Goal: Find specific page/section: Find specific page/section

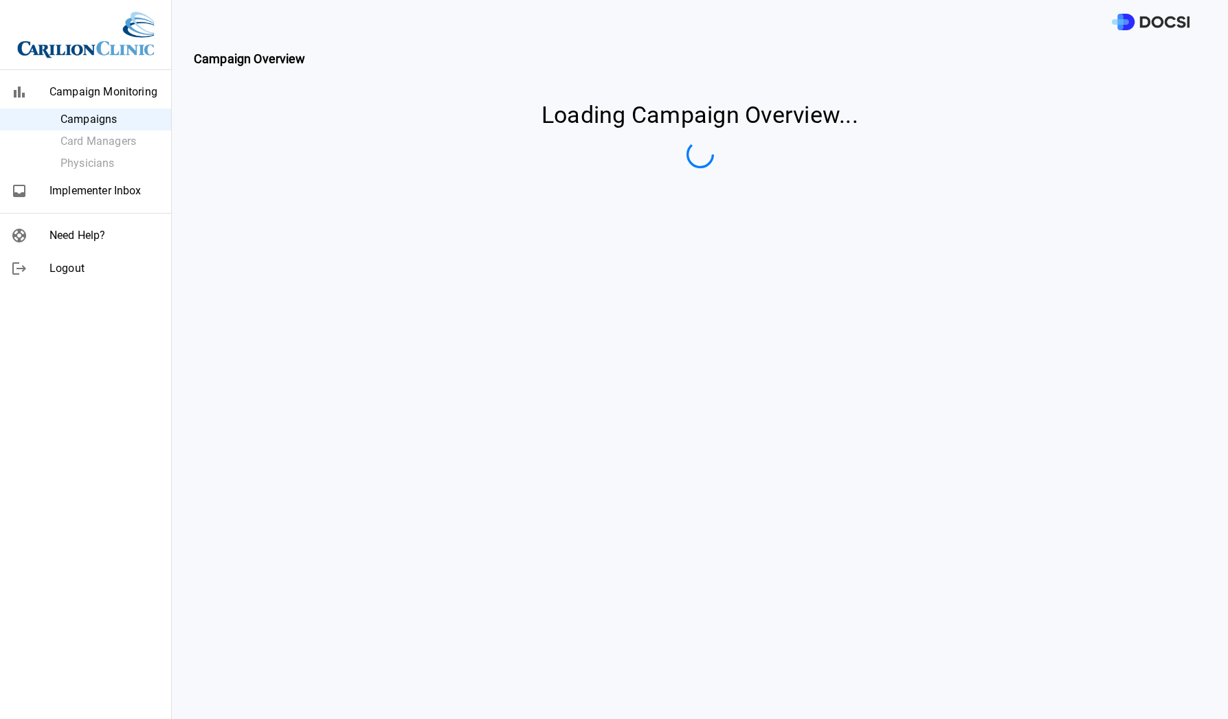
click at [74, 186] on span "Implementer Inbox" at bounding box center [104, 191] width 111 height 16
